Goal: Find specific page/section: Find specific page/section

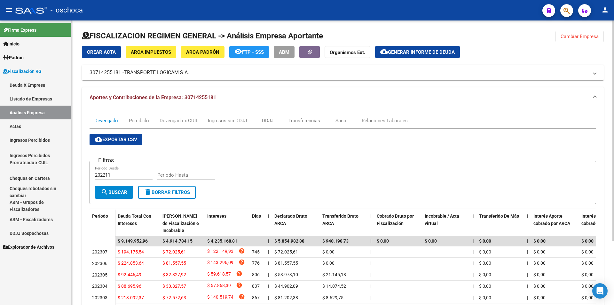
click at [566, 35] on span "Cambiar Empresa" at bounding box center [580, 37] width 38 height 6
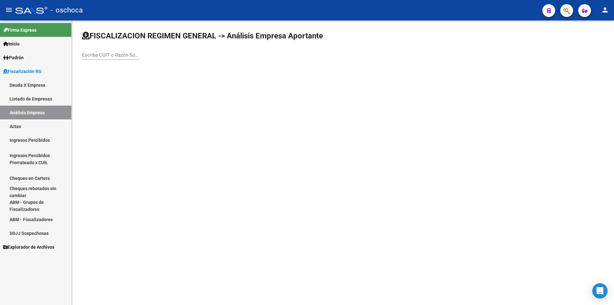
click at [89, 57] on div "Escriba CUIT o Razón Social para buscar" at bounding box center [111, 53] width 58 height 14
click at [91, 56] on input "Escriba CUIT o Razón Social para buscar" at bounding box center [111, 55] width 58 height 6
type input "20227687968"
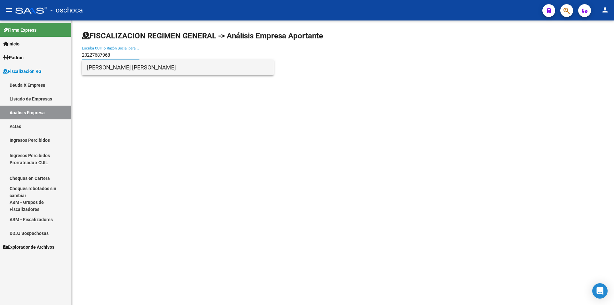
click at [107, 69] on span "[PERSON_NAME] [PERSON_NAME]" at bounding box center [178, 67] width 182 height 15
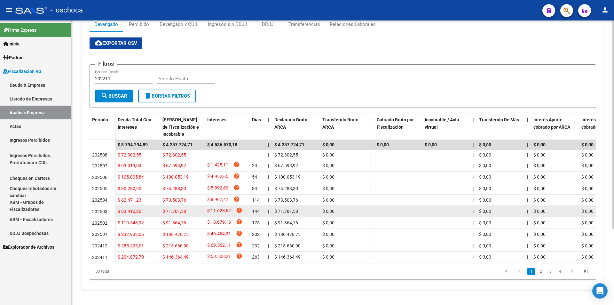
scroll to position [104, 0]
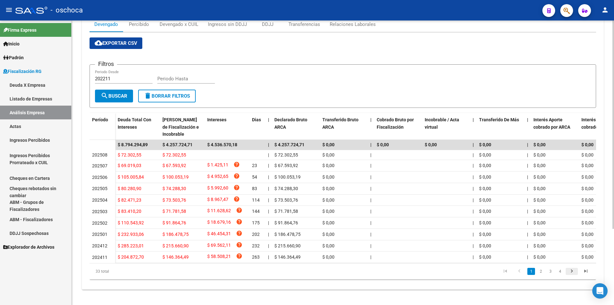
click at [572, 272] on icon "go to next page" at bounding box center [572, 272] width 8 height 8
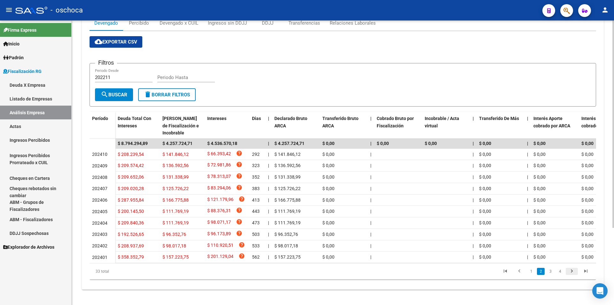
click at [572, 272] on icon "go to next page" at bounding box center [572, 272] width 8 height 8
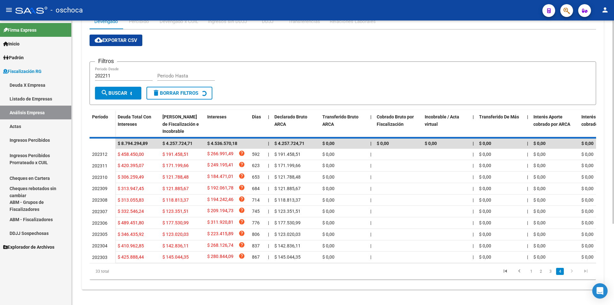
scroll to position [23, 0]
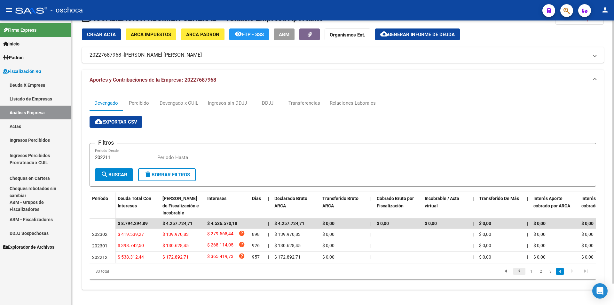
click at [522, 273] on icon "go to previous page" at bounding box center [520, 272] width 8 height 8
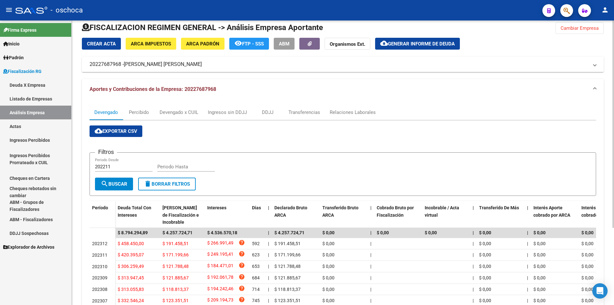
scroll to position [0, 0]
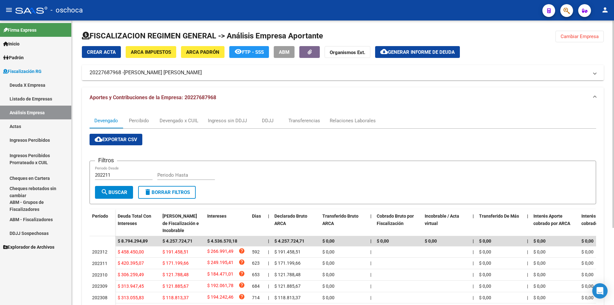
click at [568, 40] on button "Cambiar Empresa" at bounding box center [580, 37] width 48 height 12
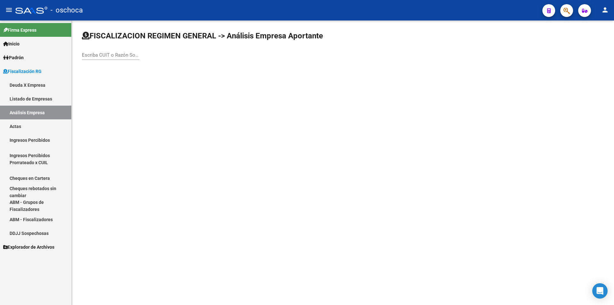
drag, startPoint x: 83, startPoint y: 56, endPoint x: 125, endPoint y: 59, distance: 42.0
click at [85, 55] on input "Escriba CUIT o Razón Social para buscar" at bounding box center [111, 55] width 58 height 6
type input "2"
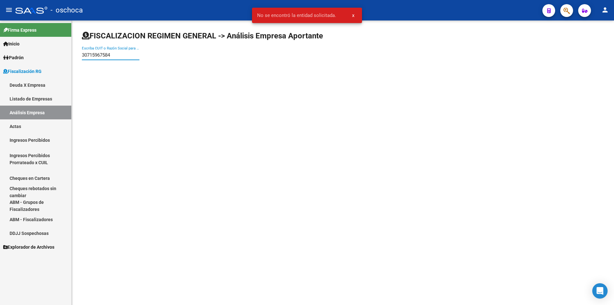
type input "30715967584"
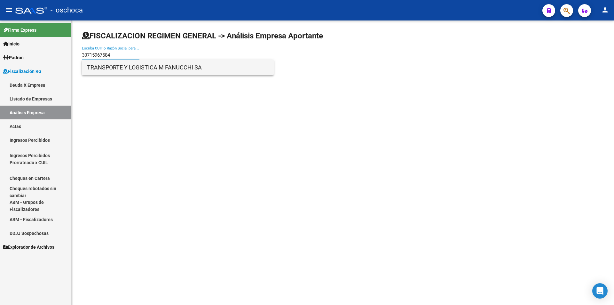
click at [137, 71] on span "TRANSPORTE Y LOGISTICA M FANUCCHI SA" at bounding box center [178, 67] width 182 height 15
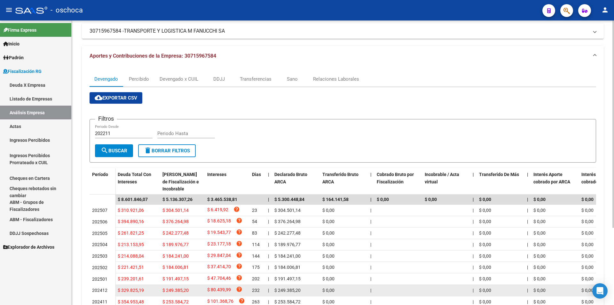
scroll to position [106, 0]
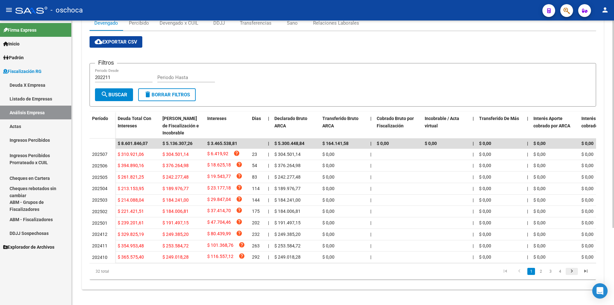
click at [569, 270] on icon "go to next page" at bounding box center [572, 272] width 8 height 8
